Goal: Information Seeking & Learning: Learn about a topic

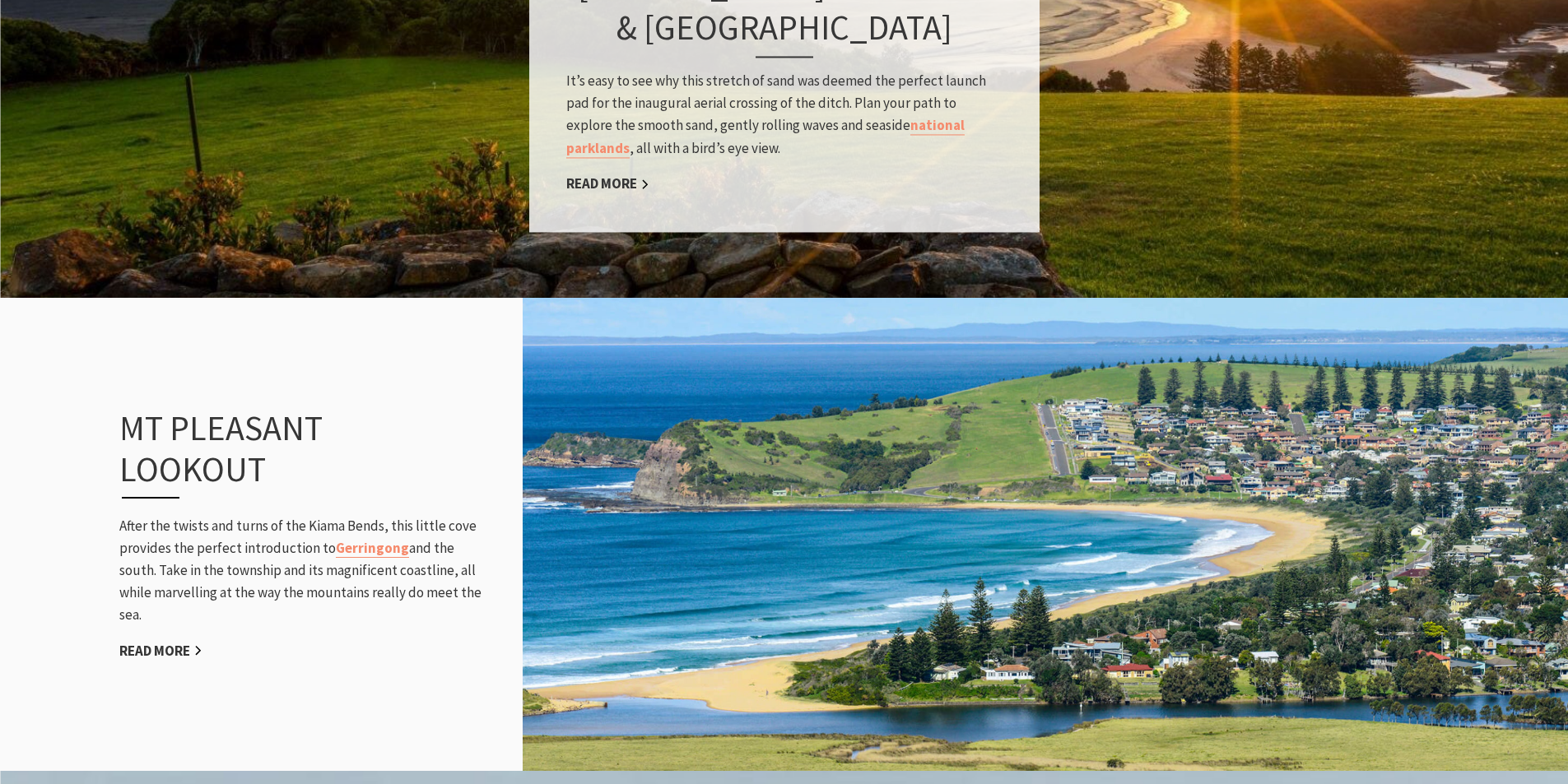
scroll to position [1728, 0]
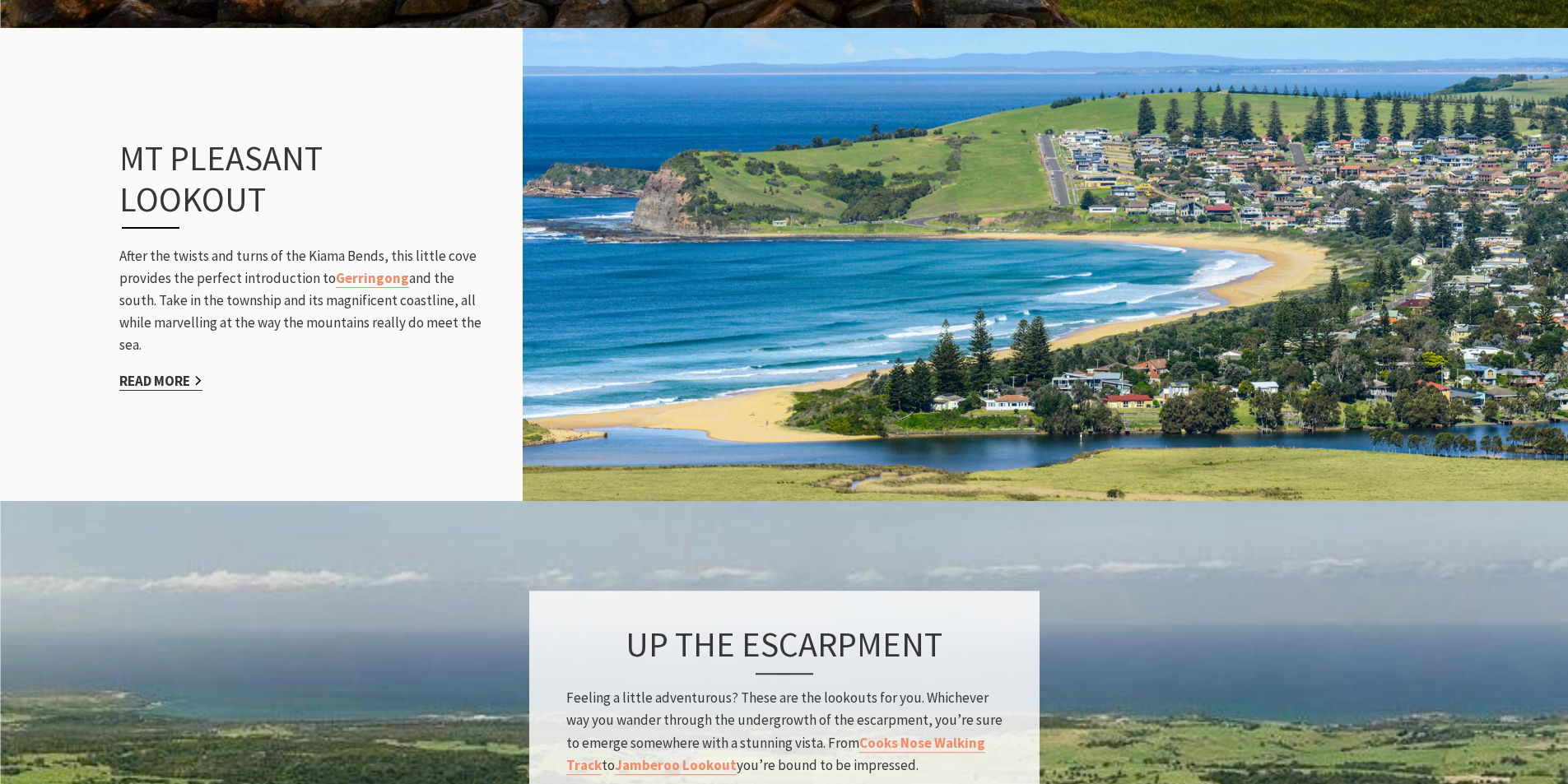
click at [138, 383] on link "Read More" at bounding box center [160, 381] width 83 height 19
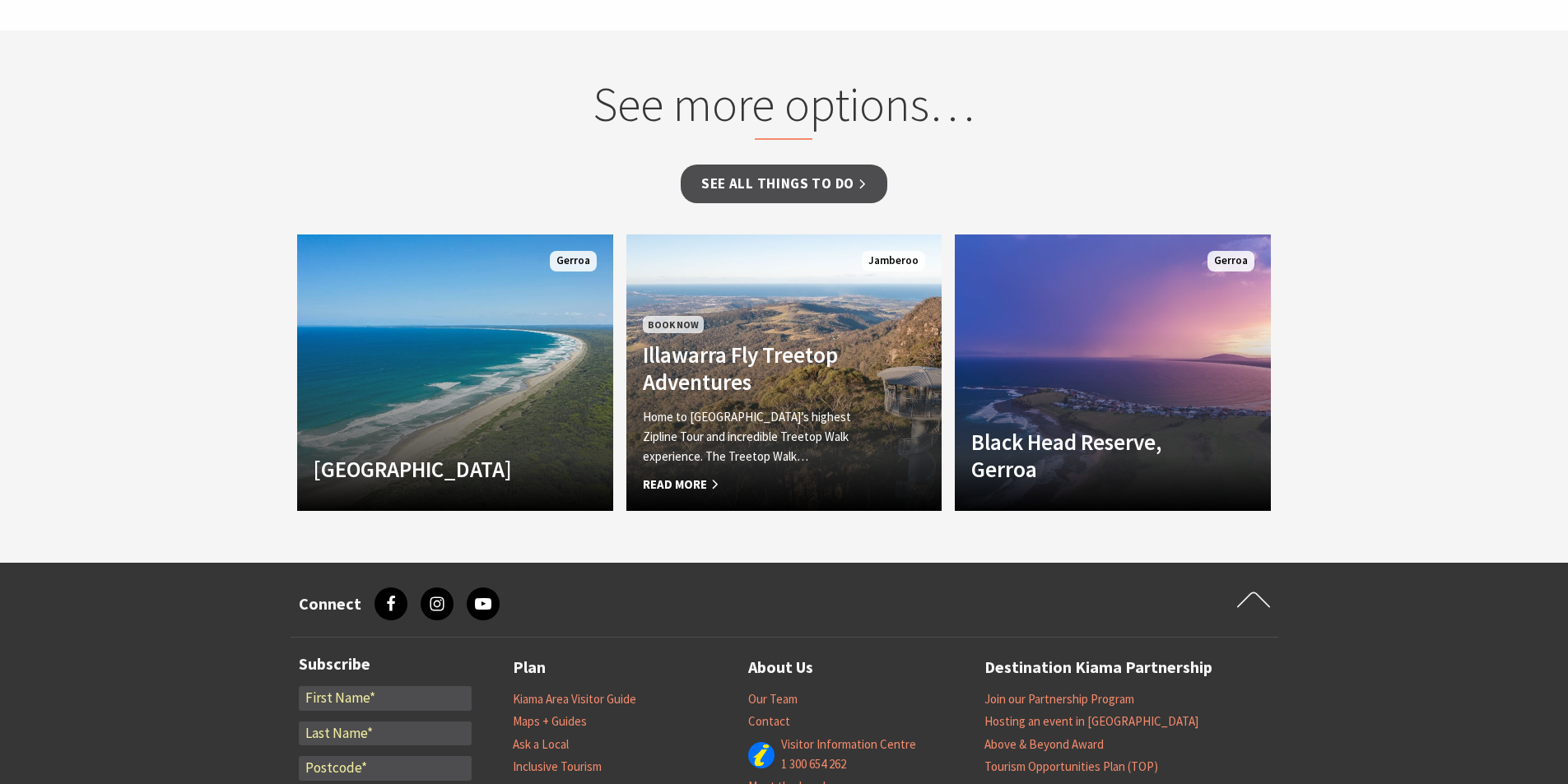
scroll to position [1316, 0]
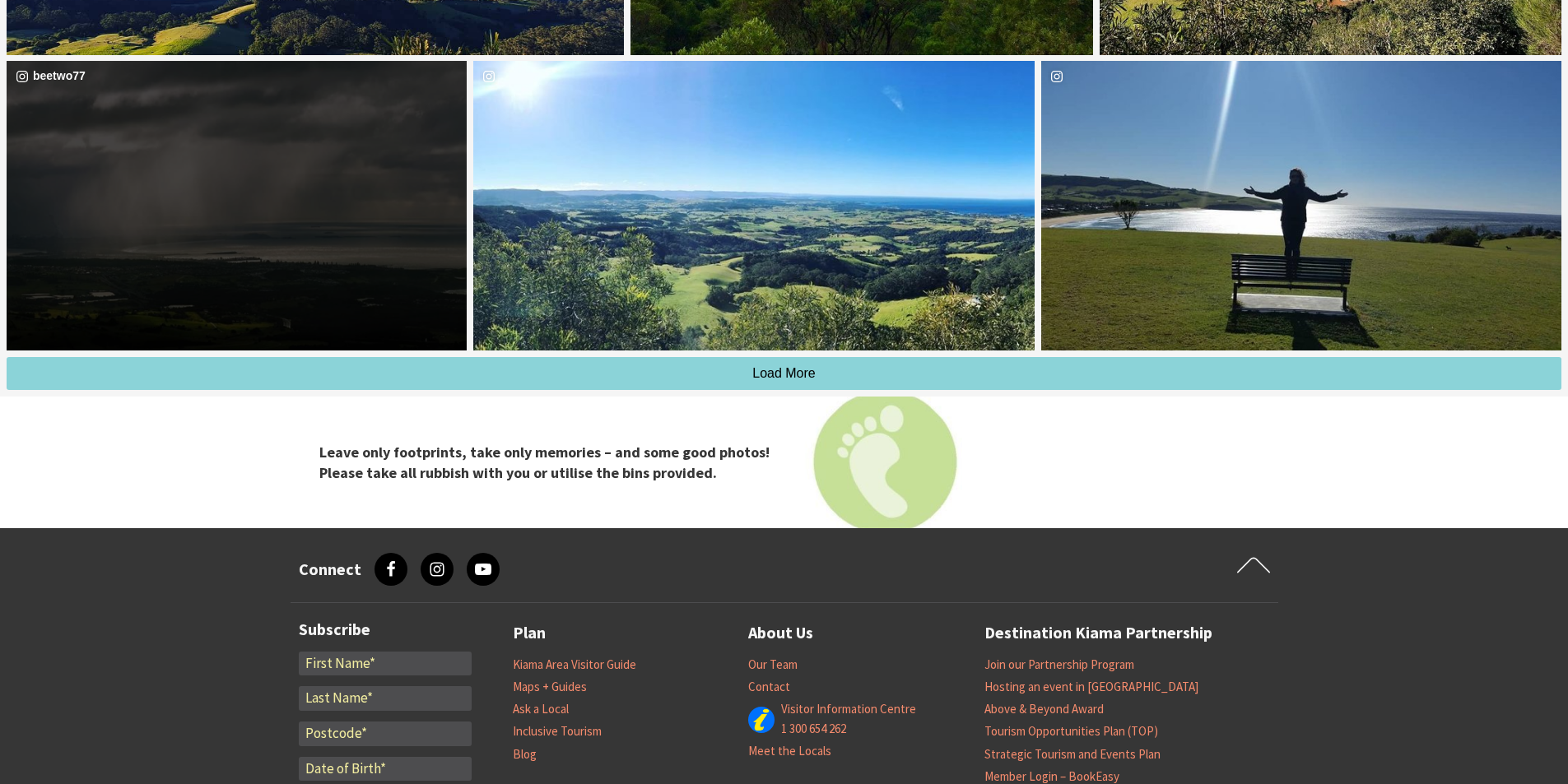
scroll to position [3950, 0]
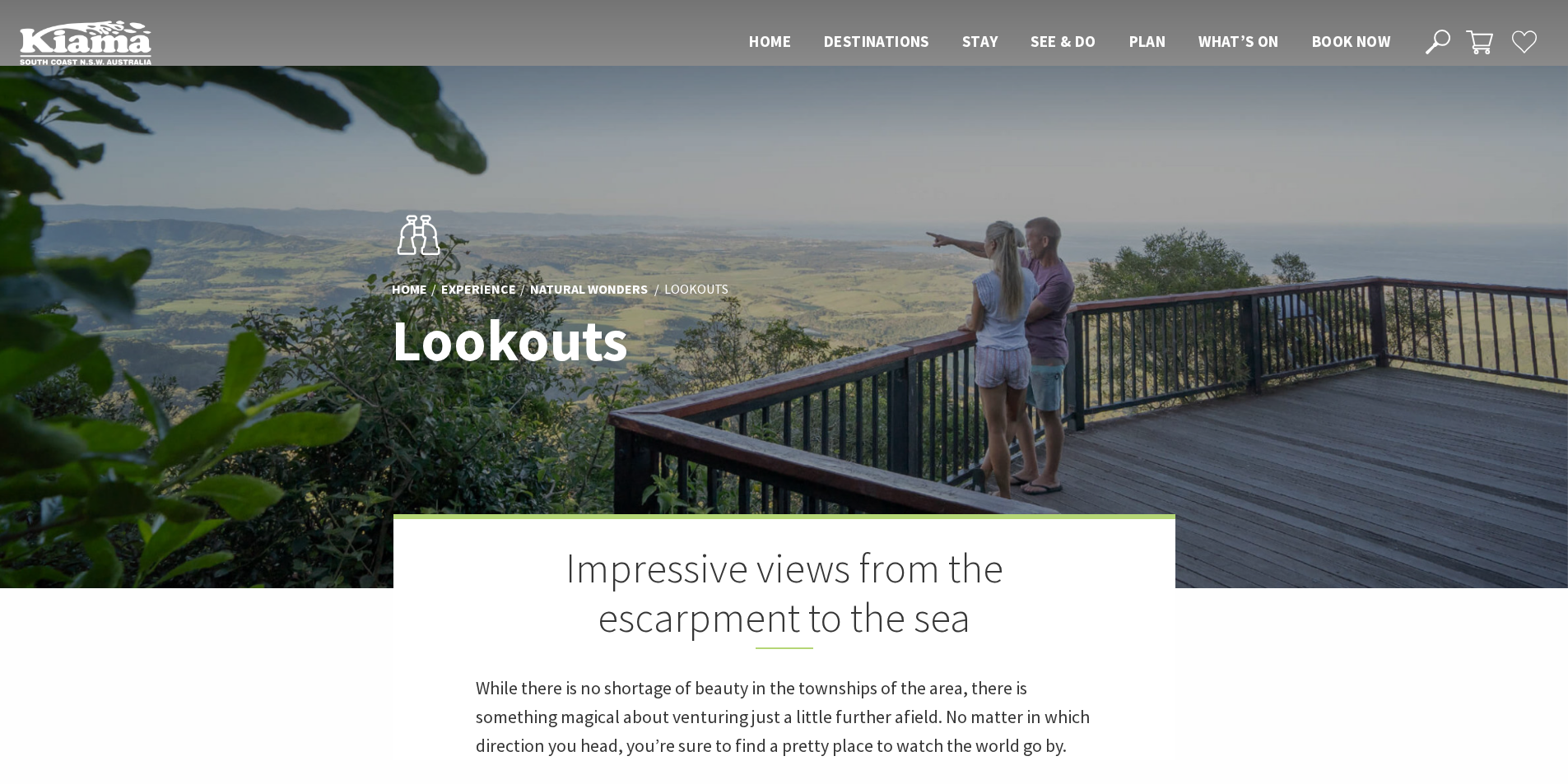
scroll to position [576, 0]
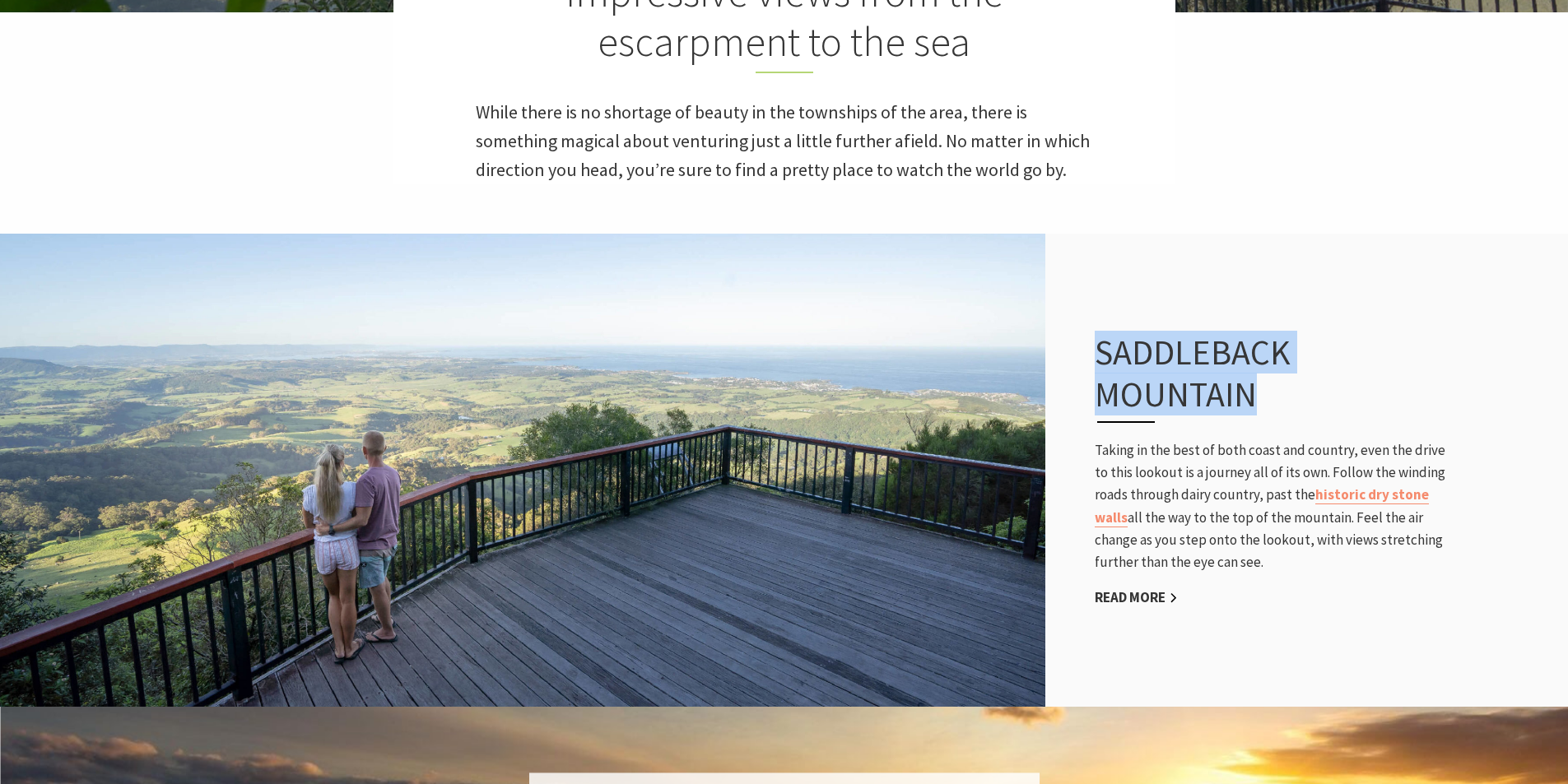
drag, startPoint x: 1184, startPoint y: 375, endPoint x: 1088, endPoint y: 348, distance: 99.7
click at [1088, 348] on div "Saddleback Mountain Taking in the best of both coast and country, even the driv…" at bounding box center [1276, 470] width 395 height 343
click at [1116, 600] on link "Read More" at bounding box center [1136, 598] width 83 height 19
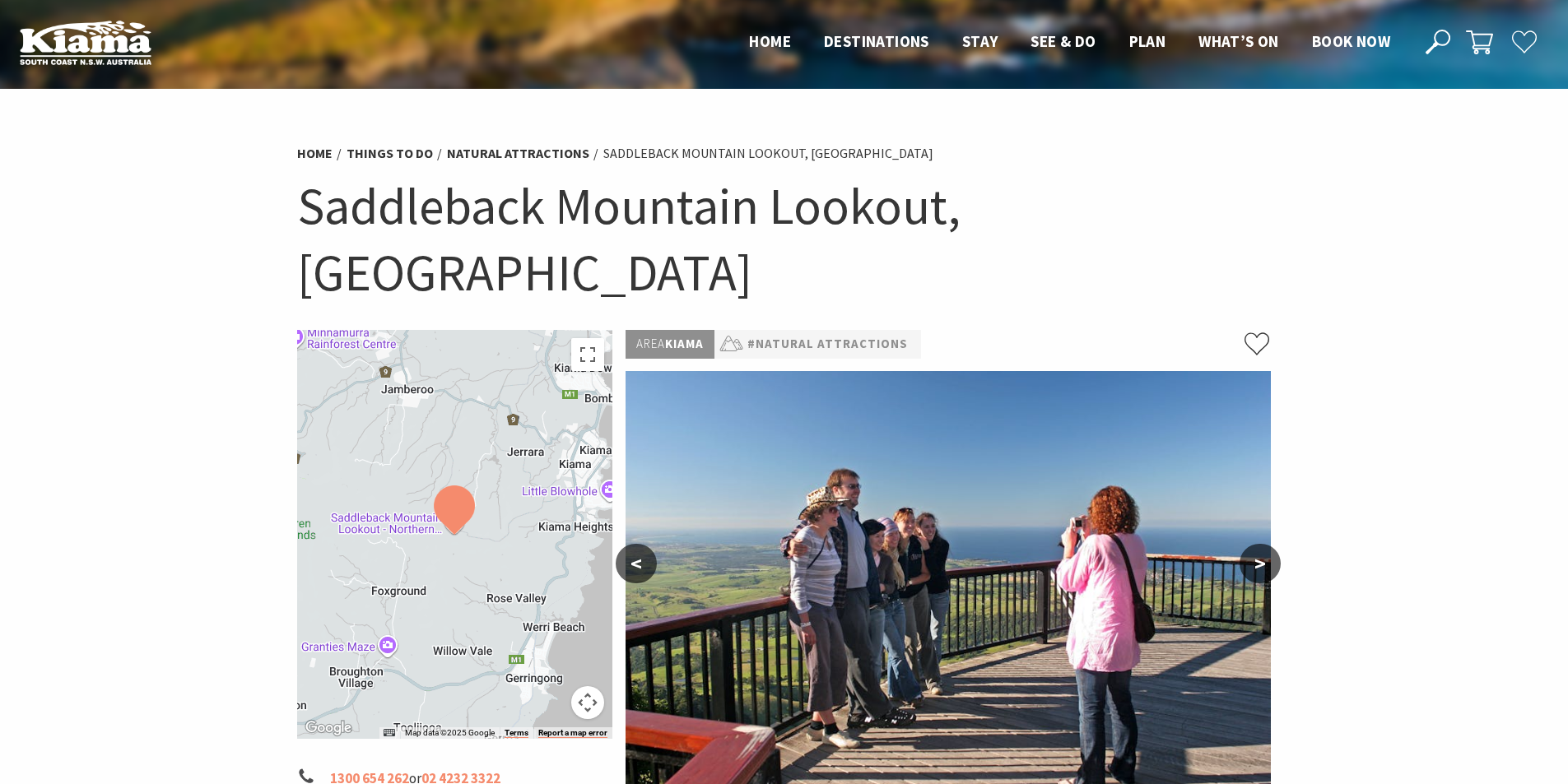
click at [616, 200] on h1 "Saddleback Mountain Lookout, Kiama" at bounding box center [784, 239] width 975 height 132
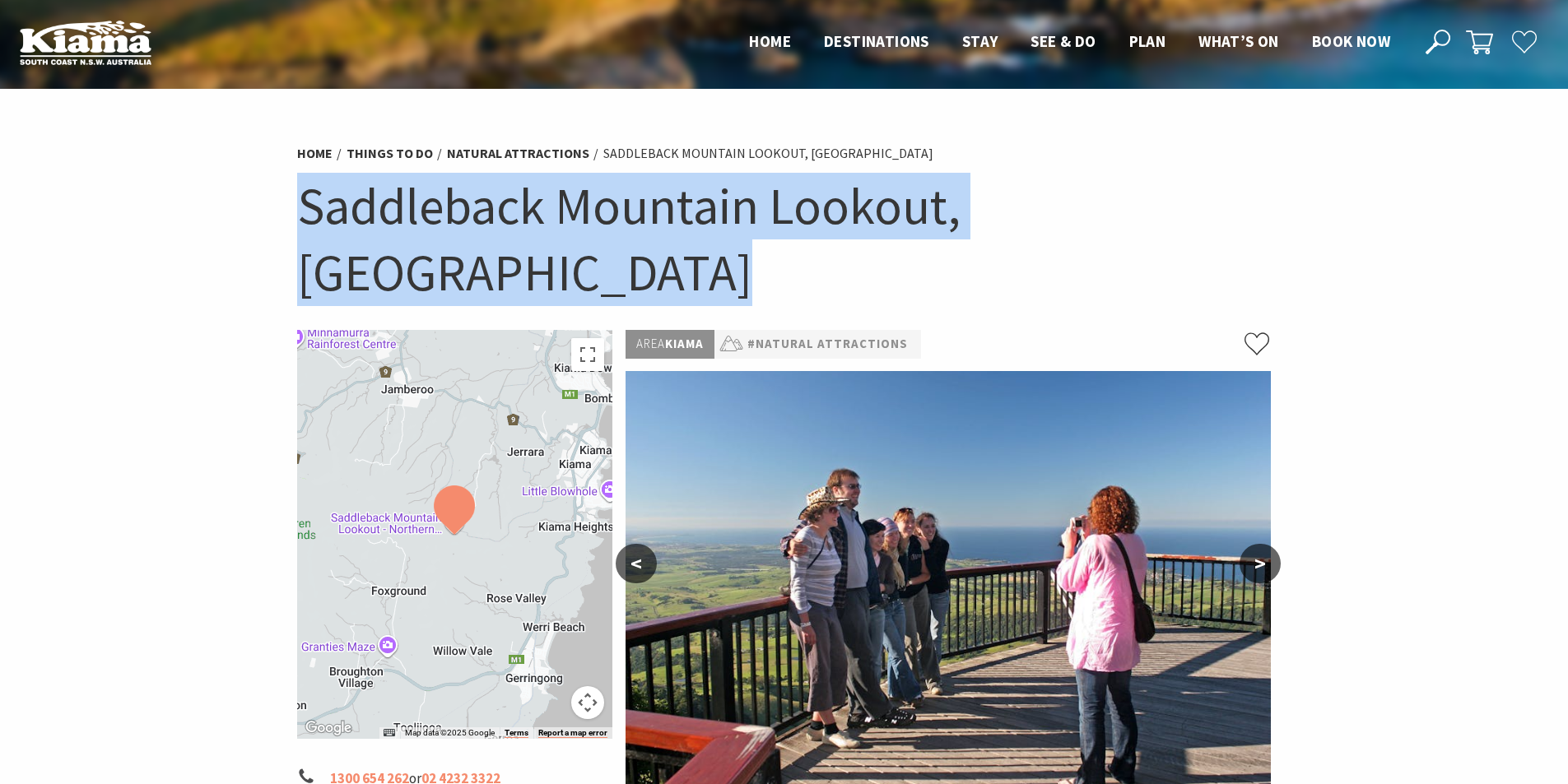
click at [616, 200] on h1 "Saddleback Mountain Lookout, Kiama" at bounding box center [784, 239] width 975 height 132
copy section "Saddleback Mountain Lookout, Kiama"
click at [1244, 213] on h1 "Saddleback Mountain Lookout, Kiama" at bounding box center [784, 239] width 975 height 132
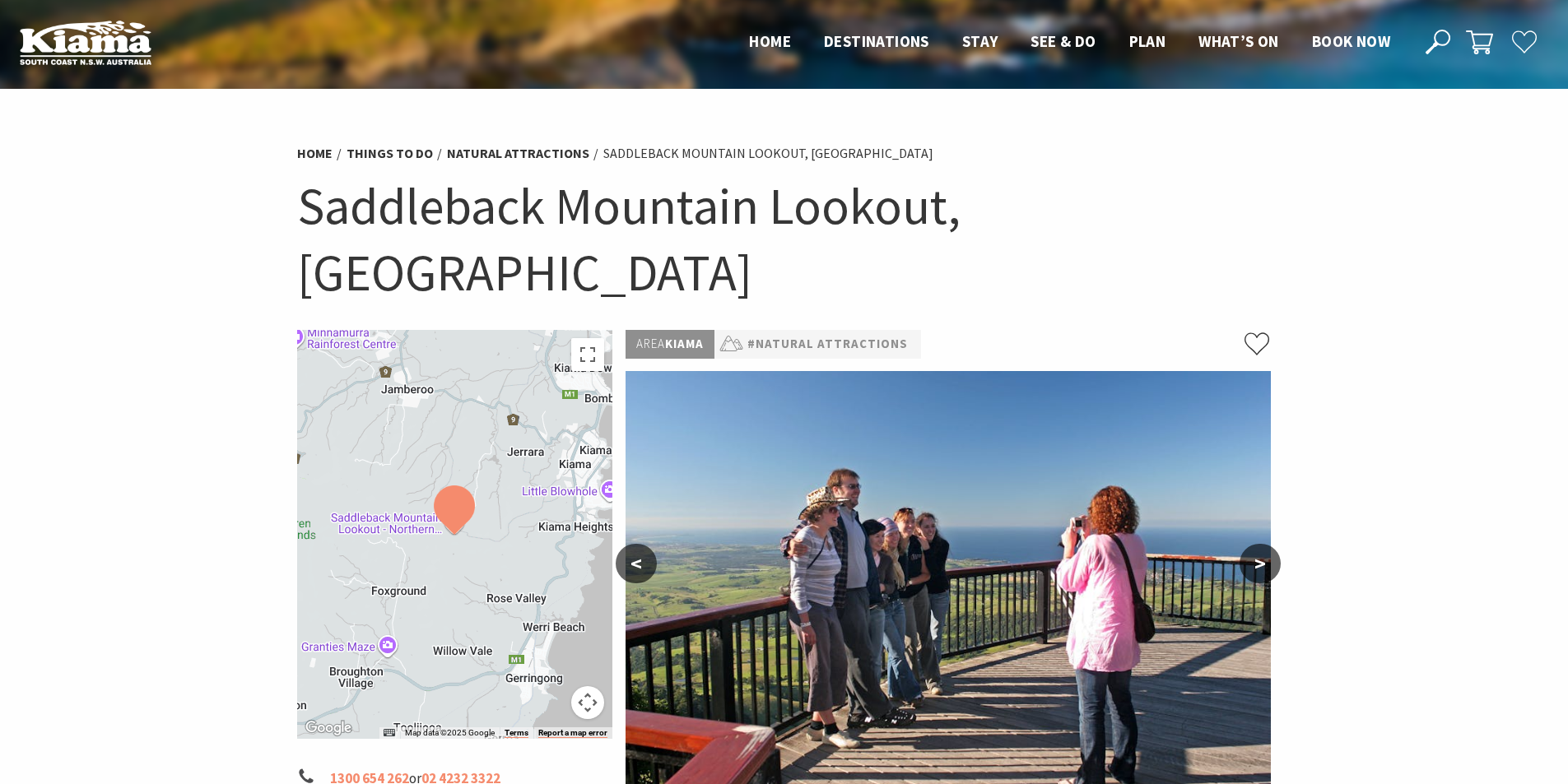
drag, startPoint x: 1377, startPoint y: 238, endPoint x: 1407, endPoint y: 257, distance: 35.5
click at [1378, 238] on section "Home Things To Do Natural Attractions Saddleback Mountain Lookout, Kiama Saddle…" at bounding box center [784, 664] width 1568 height 1151
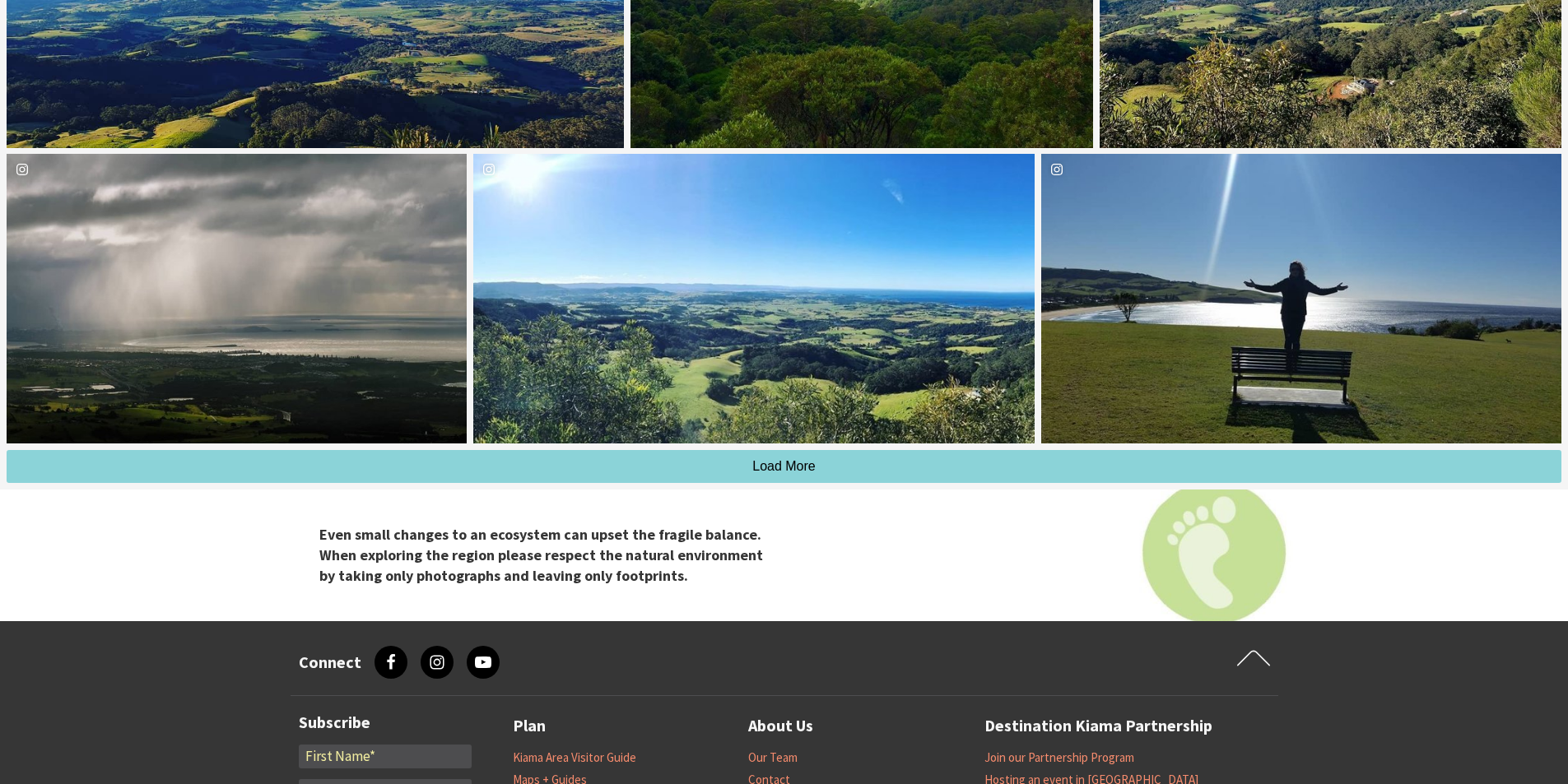
scroll to position [4200, 0]
